Goal: Transaction & Acquisition: Purchase product/service

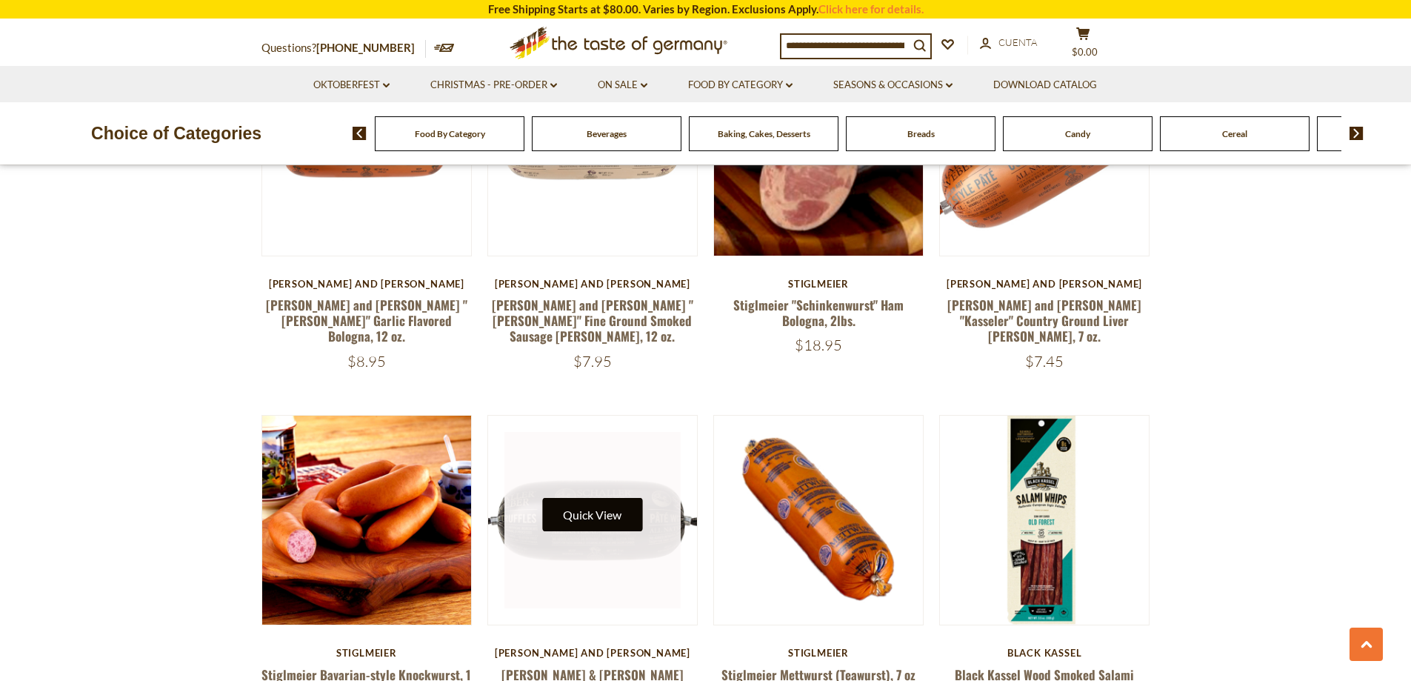
scroll to position [1555, 0]
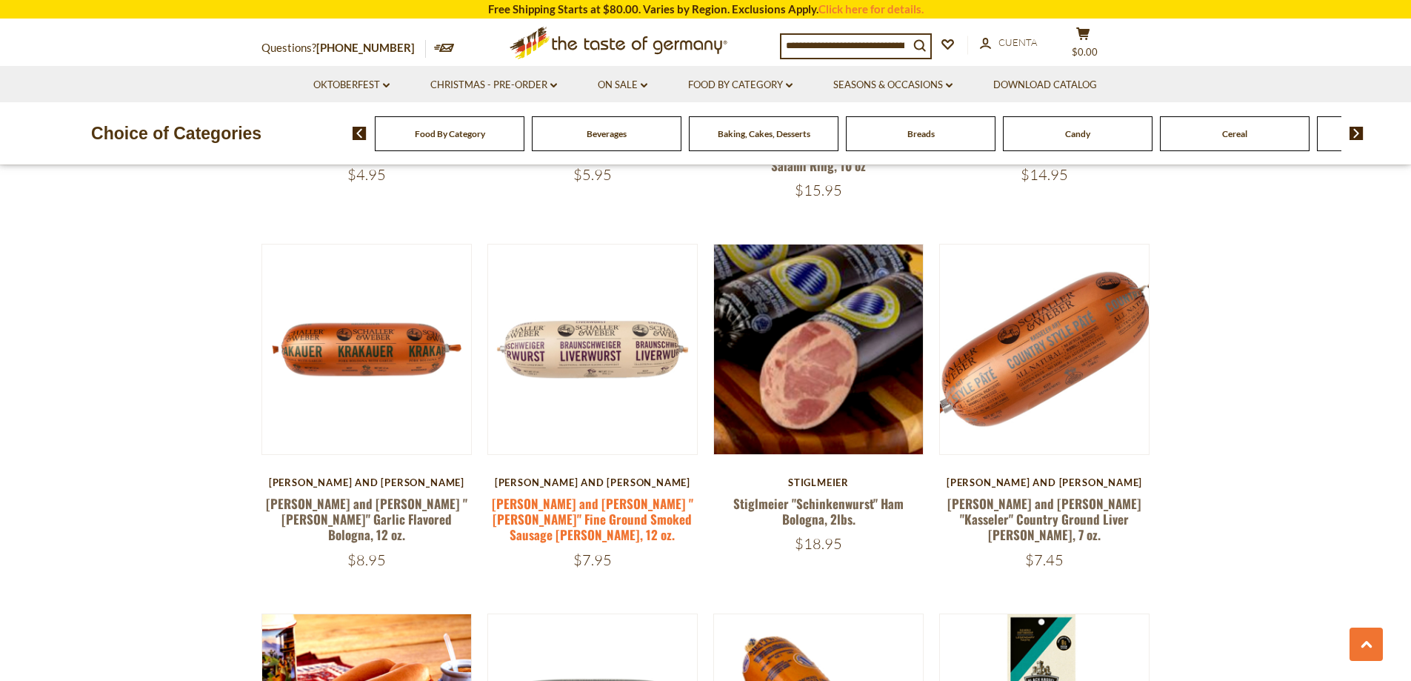
click at [576, 494] on link "Schaller and Weber "Braunschweiger" Fine Ground Smoked Sausage Pate, 12 oz." at bounding box center [592, 519] width 201 height 50
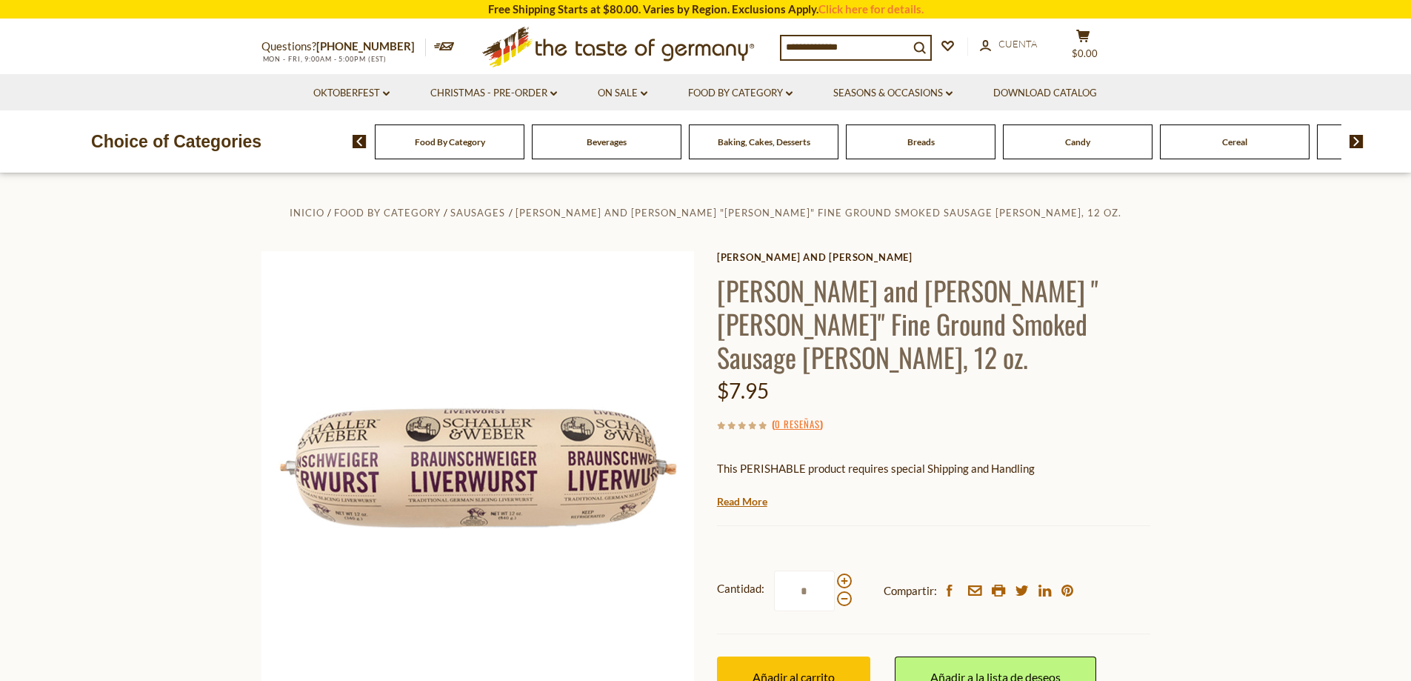
drag, startPoint x: 713, startPoint y: 287, endPoint x: 1281, endPoint y: 293, distance: 568.2
click at [1281, 293] on section "Inicio Food By Category Sausages Schaller and Weber "Braunschweiger" Fine Groun…" at bounding box center [705, 502] width 1411 height 658
drag, startPoint x: 1267, startPoint y: 307, endPoint x: 904, endPoint y: 219, distance: 373.7
click at [1267, 308] on section "Inicio Food By Category Sausages Schaller and Weber "Braunschweiger" Fine Groun…" at bounding box center [705, 502] width 1411 height 658
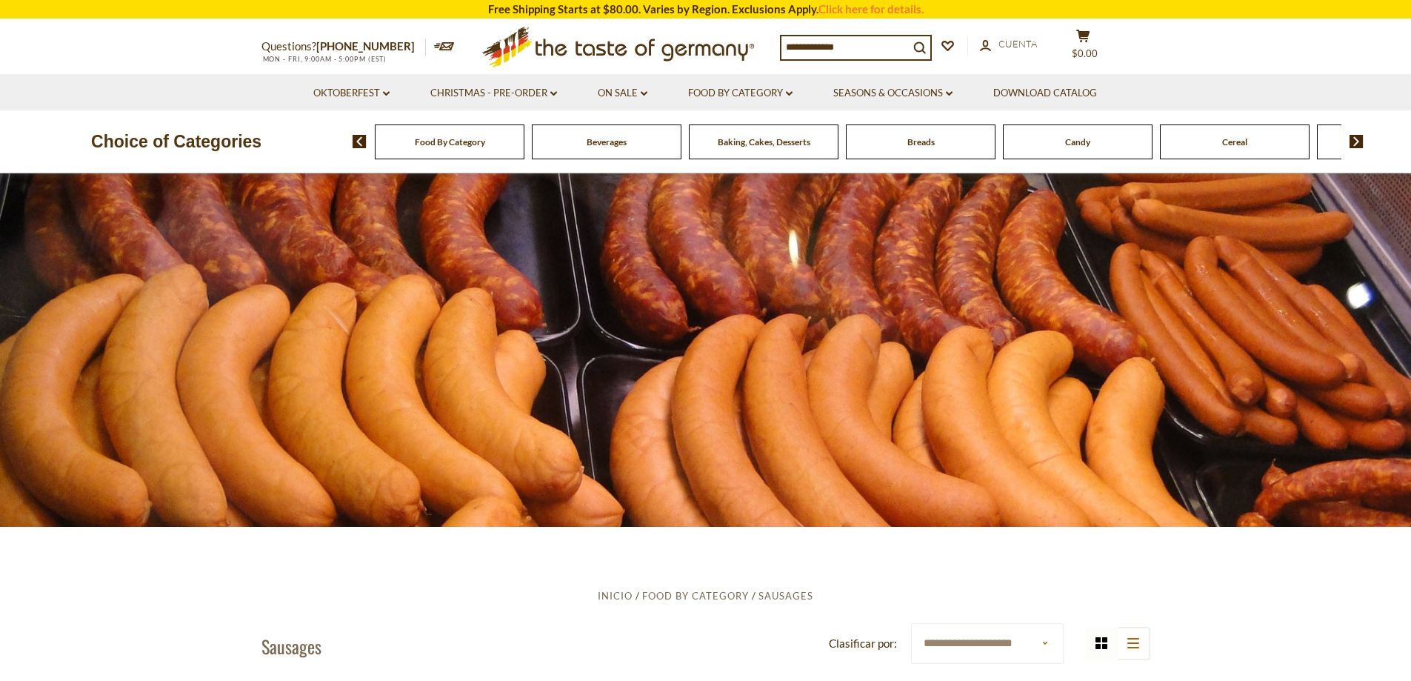
click at [1358, 143] on img at bounding box center [1357, 141] width 14 height 13
click at [1357, 141] on img at bounding box center [1357, 141] width 14 height 13
click at [353, 144] on img at bounding box center [360, 141] width 14 height 13
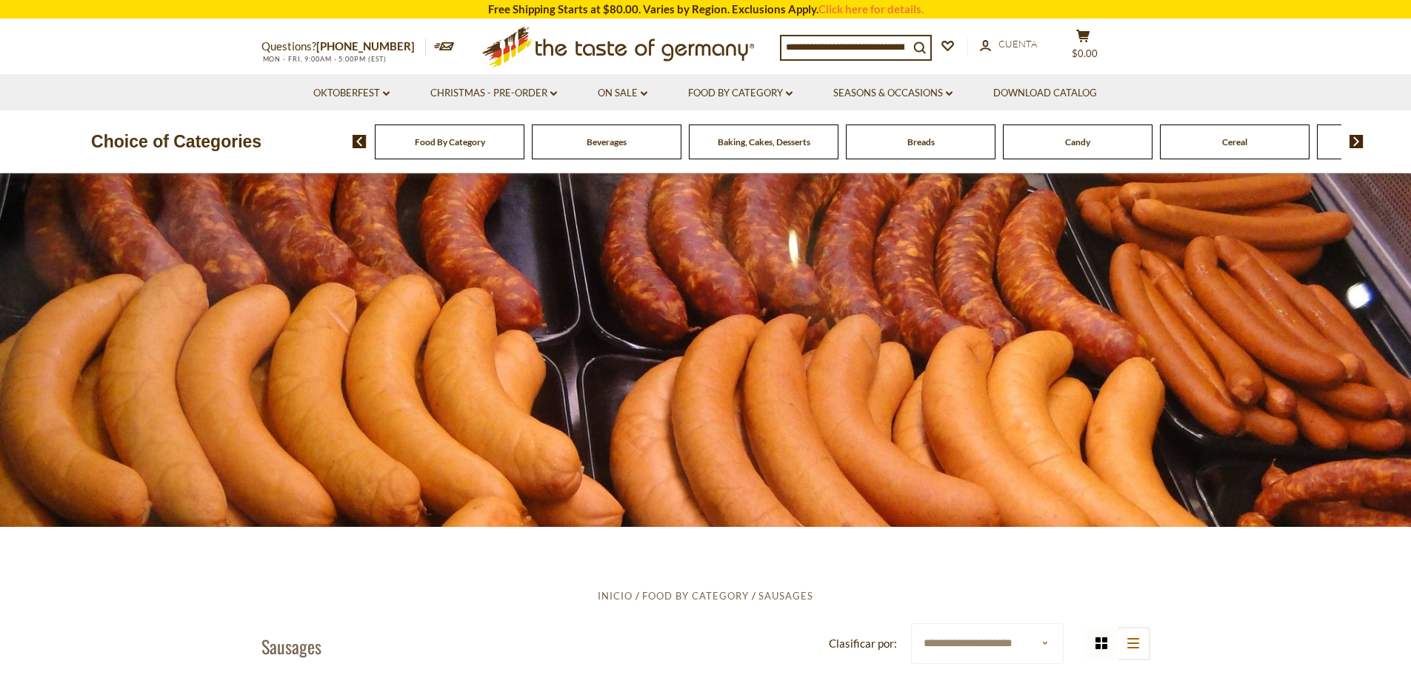
click at [353, 144] on img at bounding box center [360, 141] width 14 height 13
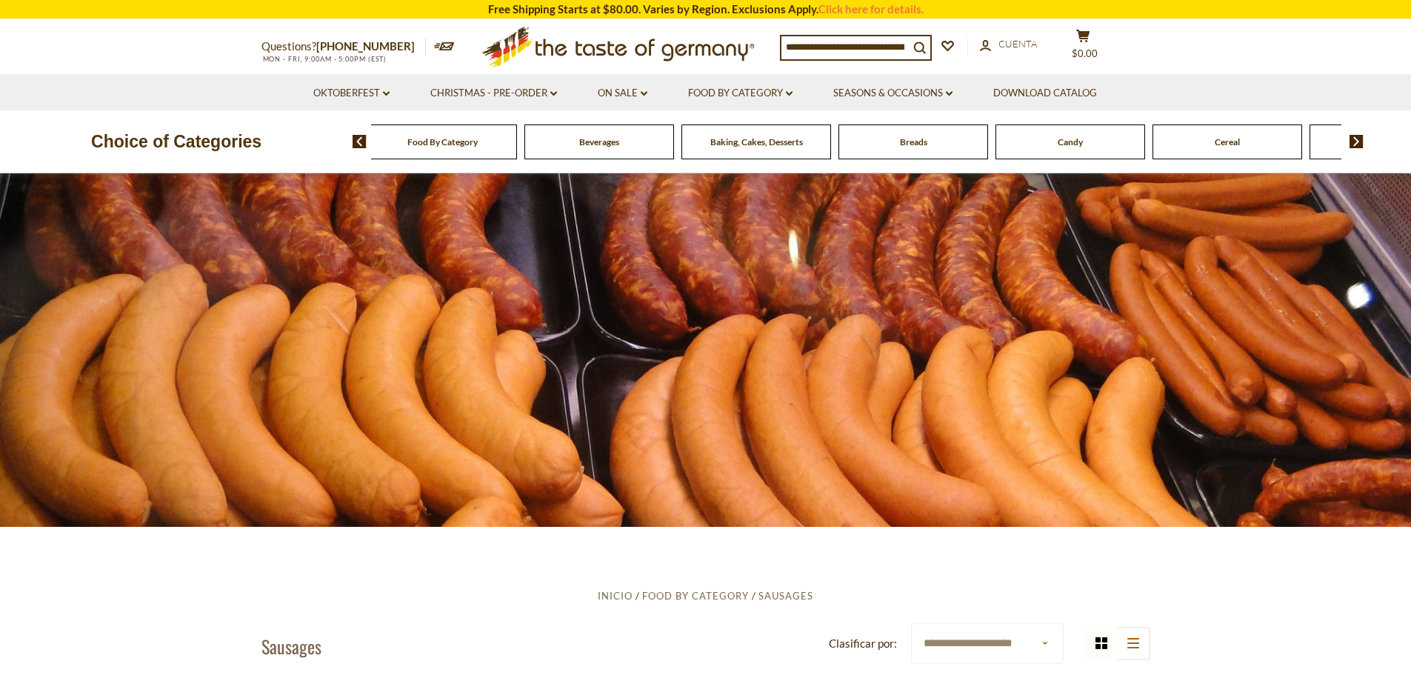
click at [353, 144] on img at bounding box center [360, 141] width 14 height 13
click at [444, 147] on span "Food By Category" at bounding box center [442, 141] width 70 height 11
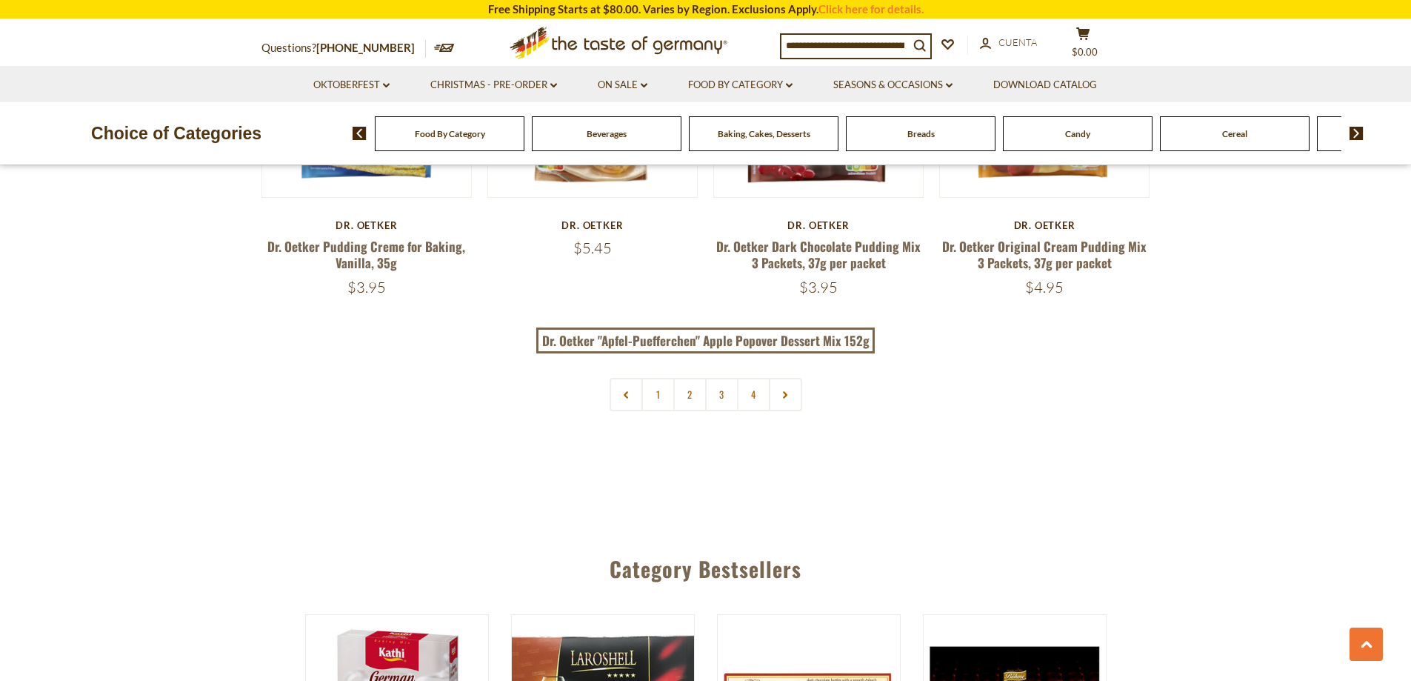
scroll to position [2988, 0]
